Goal: Communication & Community: Answer question/provide support

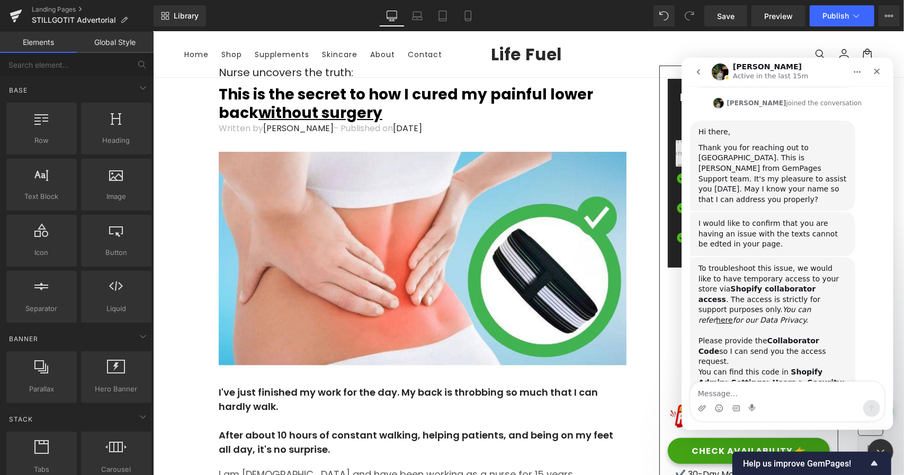
scroll to position [302, 0]
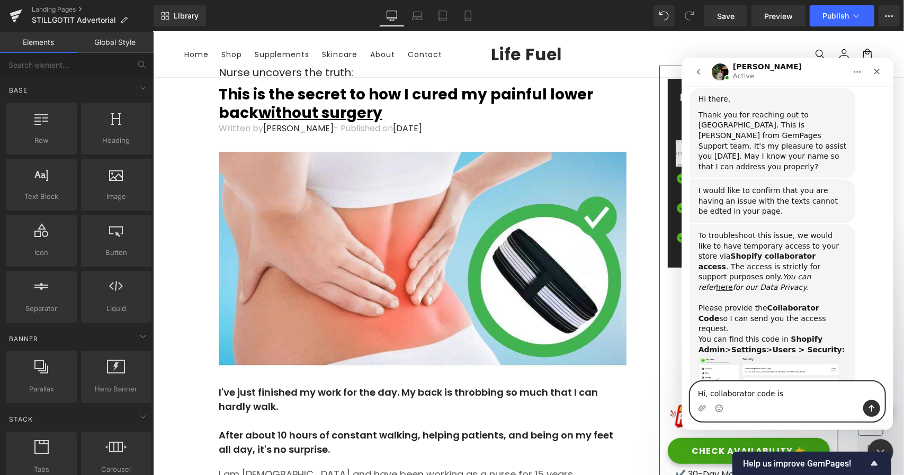
paste textarea "4770"
type textarea "Hi, collaborator code is 4770"
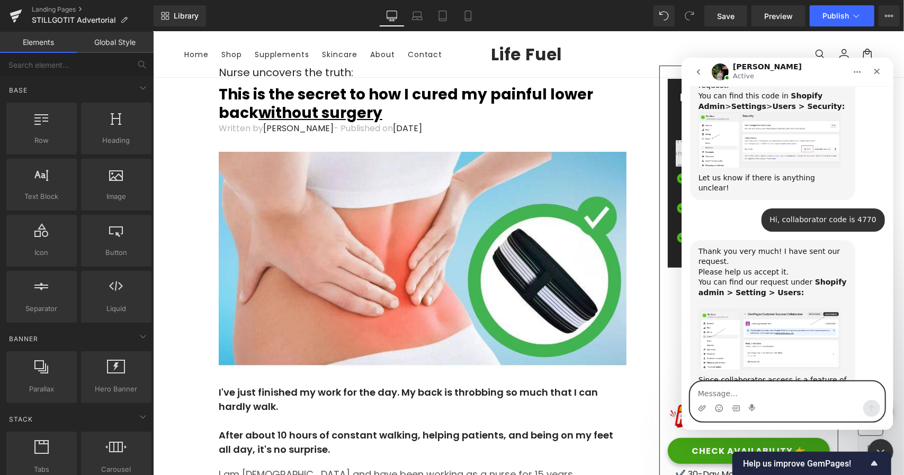
scroll to position [546, 0]
click at [743, 389] on textarea "Message…" at bounding box center [787, 391] width 194 height 18
type textarea "Accepted"
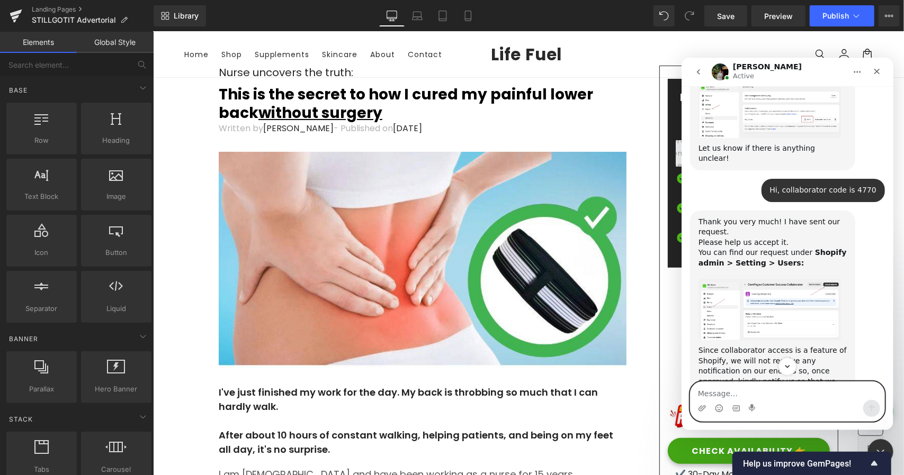
scroll to position [577, 0]
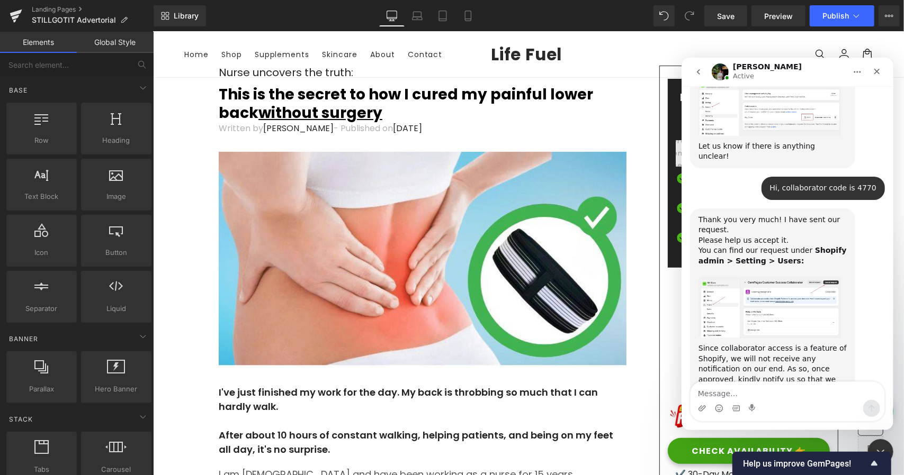
click at [737, 276] on img "Jeremy says…" at bounding box center [769, 306] width 142 height 61
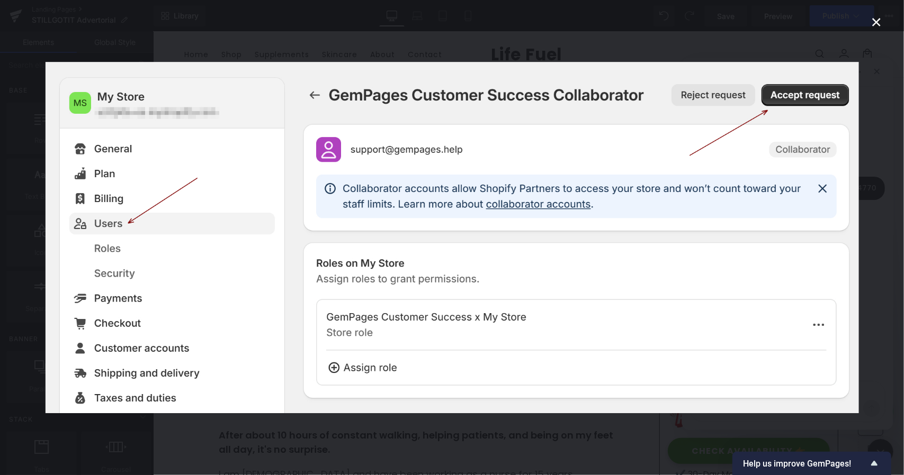
scroll to position [0, 0]
click at [0, 160] on div "Intercom messenger" at bounding box center [452, 237] width 904 height 475
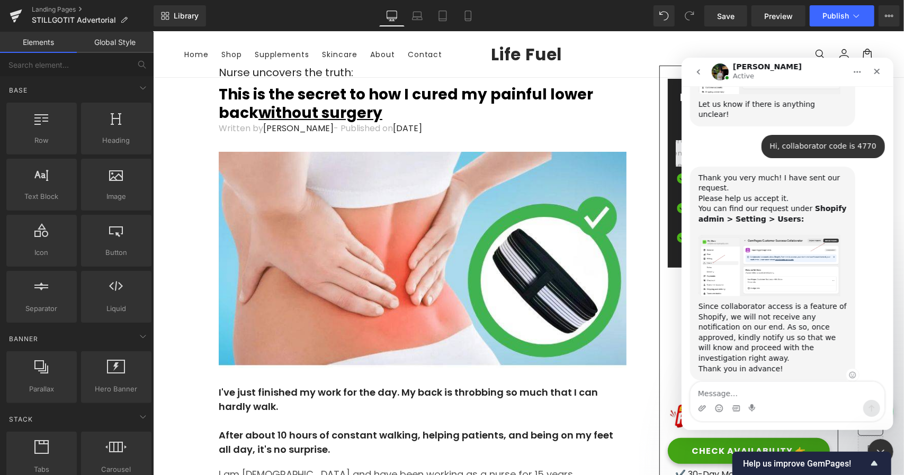
scroll to position [619, 0]
click at [426, 104] on div at bounding box center [452, 222] width 904 height 444
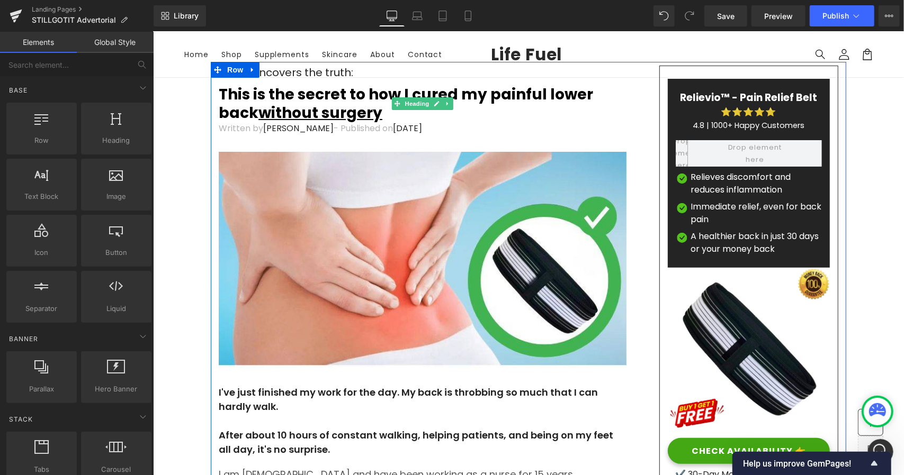
click at [350, 97] on strong "This is the secret to how I cured my painful lower back without surgery" at bounding box center [405, 103] width 374 height 39
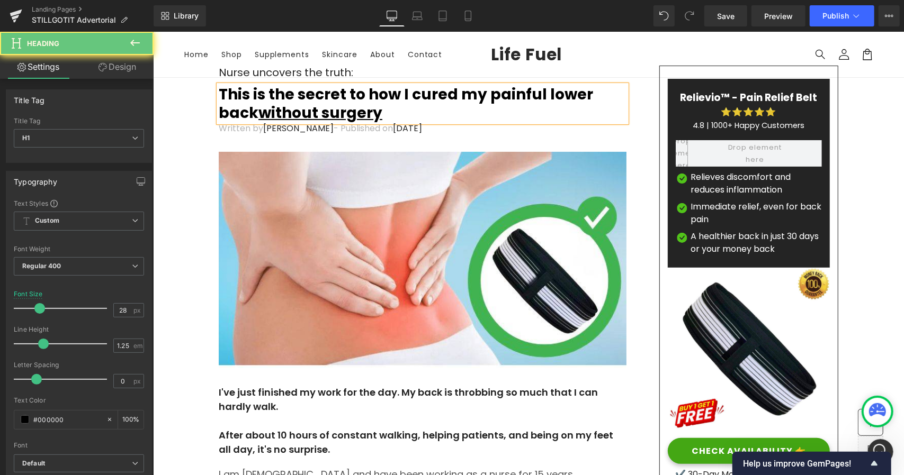
click at [350, 97] on strong "This is the secret to how I cured my painful lower back without surgery" at bounding box center [405, 103] width 374 height 39
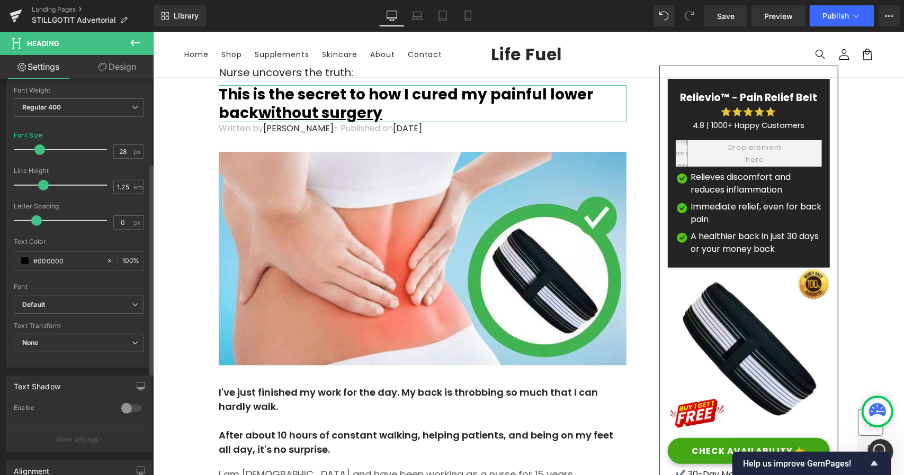
scroll to position [0, 0]
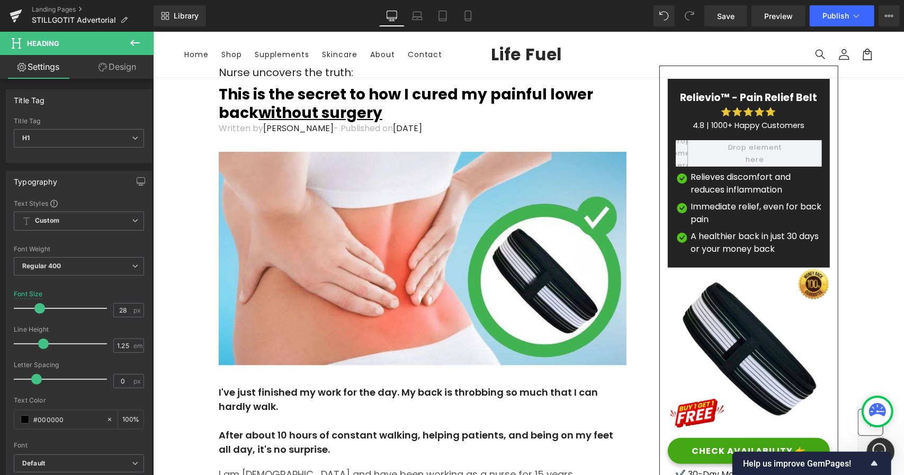
click at [877, 446] on icon "Open Intercom Messenger" at bounding box center [878, 450] width 17 height 17
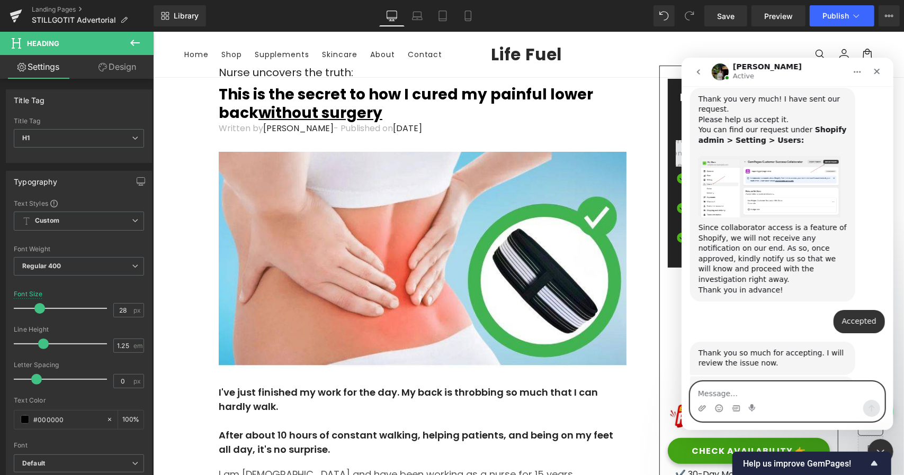
scroll to position [705, 0]
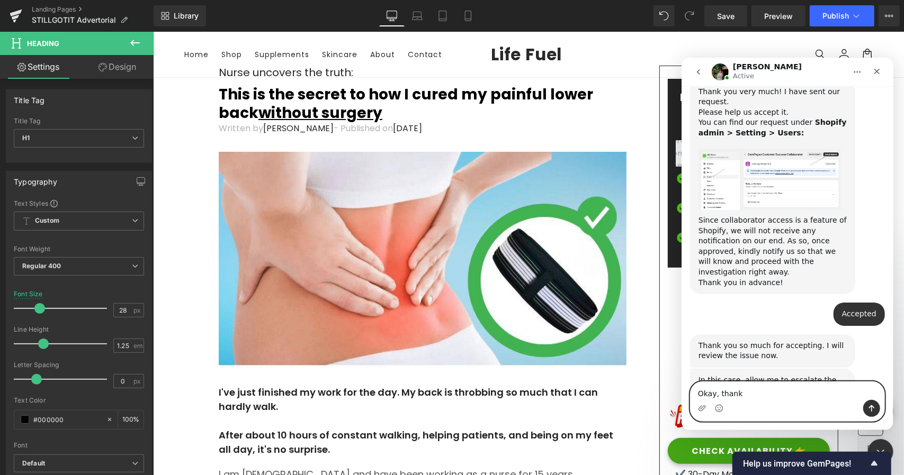
type textarea "Okay, thanks"
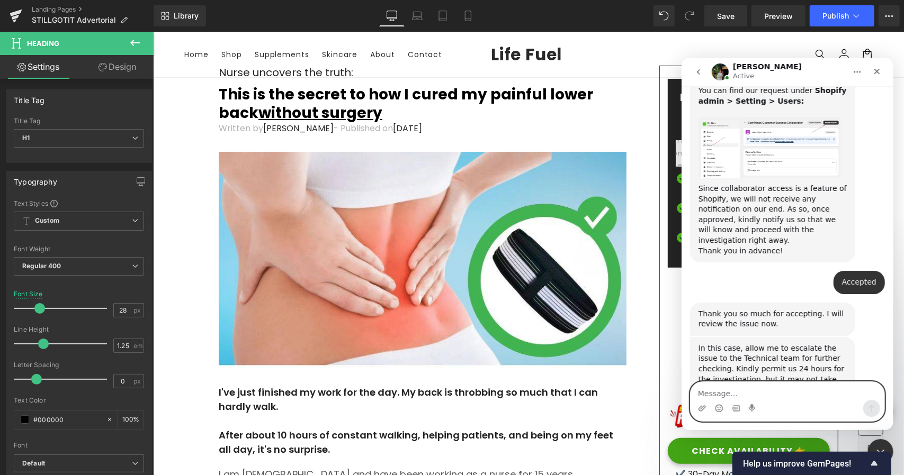
scroll to position [769, 0]
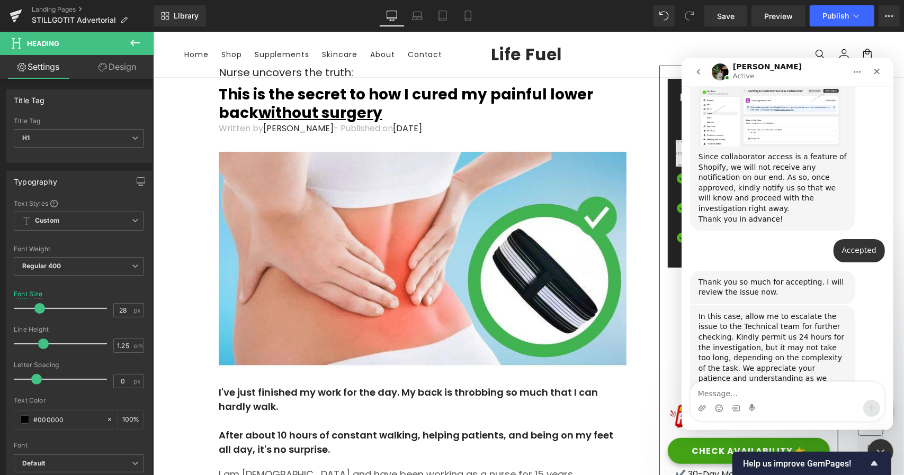
click at [702, 71] on button "go back" at bounding box center [698, 71] width 20 height 20
